Goal: Navigation & Orientation: Find specific page/section

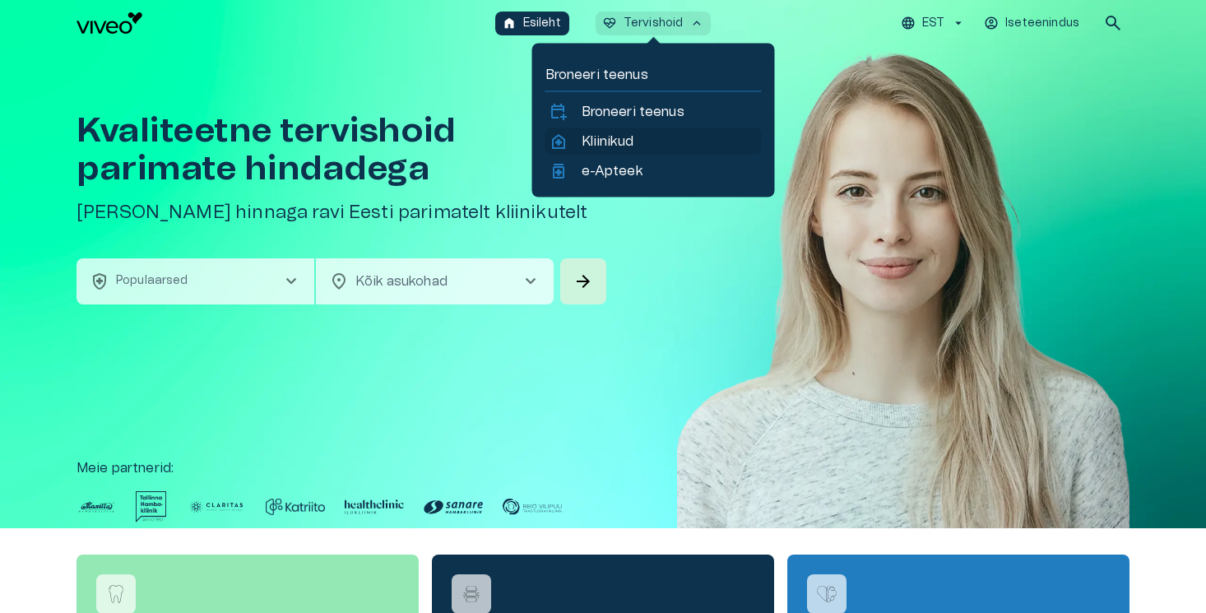
click at [594, 139] on p "Kliinikud" at bounding box center [608, 142] width 52 height 20
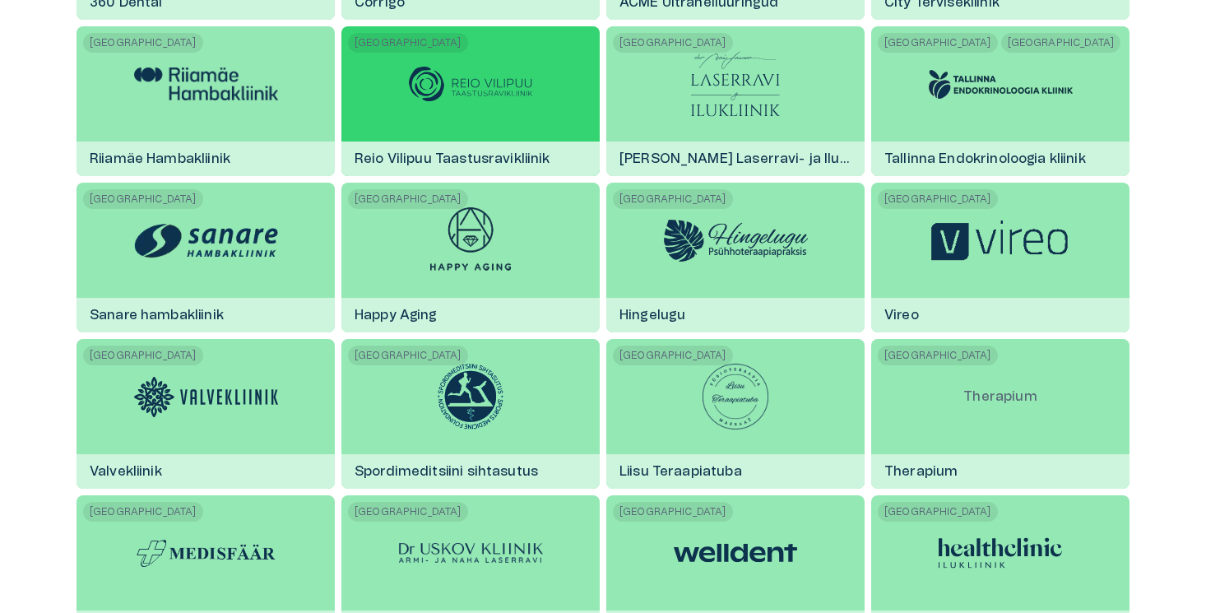
scroll to position [905, 0]
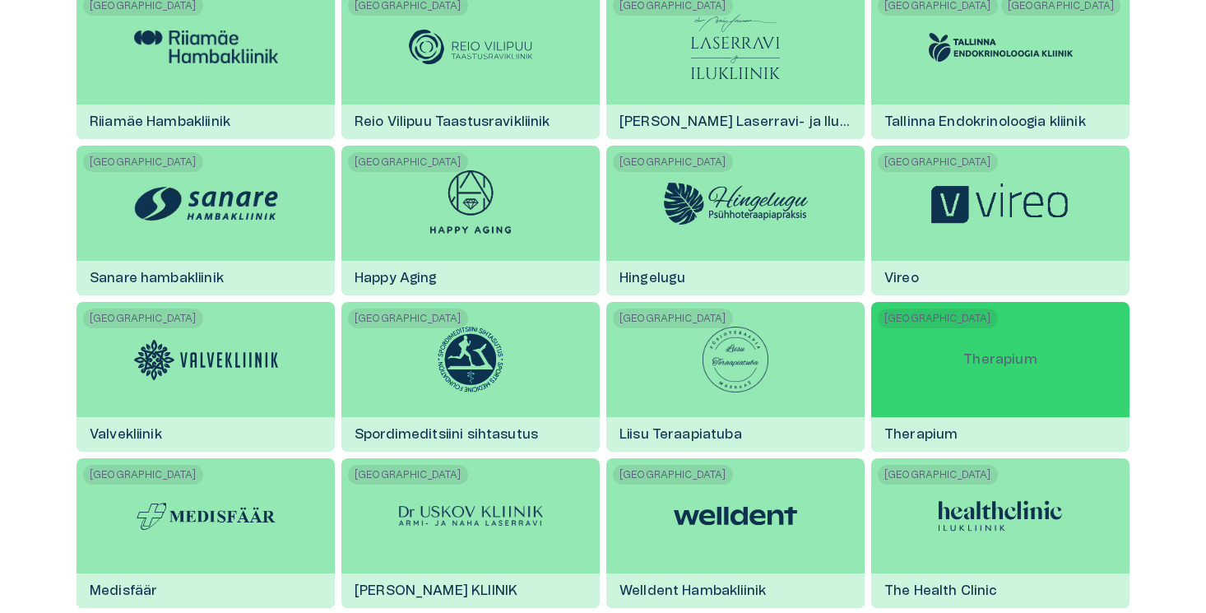
click at [1002, 405] on div "Therapium" at bounding box center [1000, 359] width 100 height 115
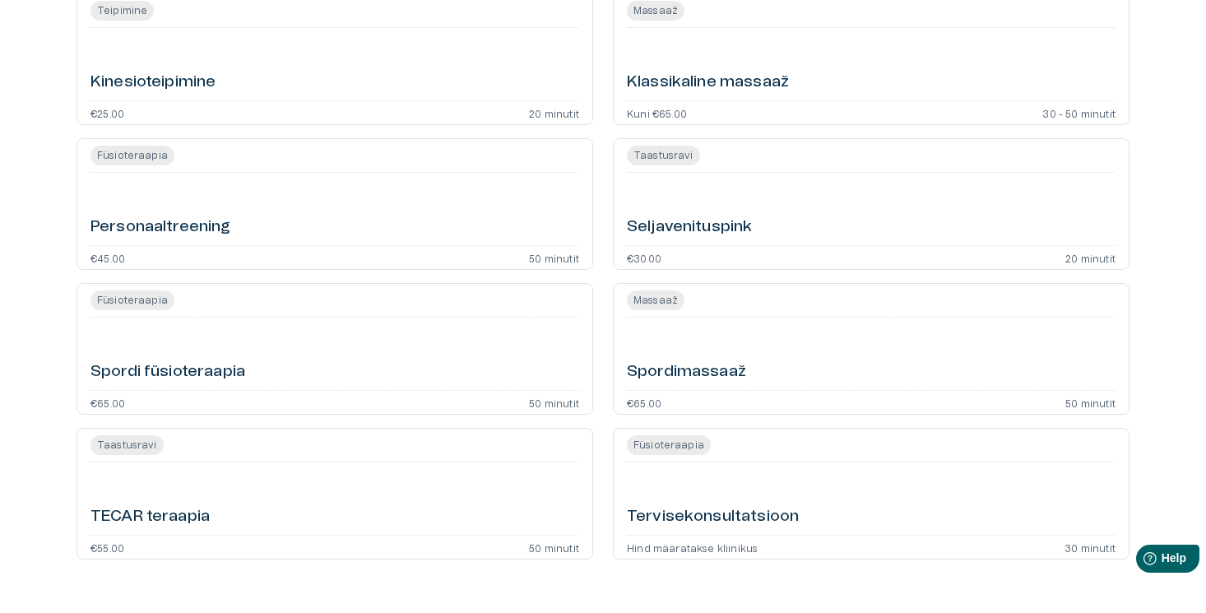
scroll to position [922, 0]
